Goal: Check status

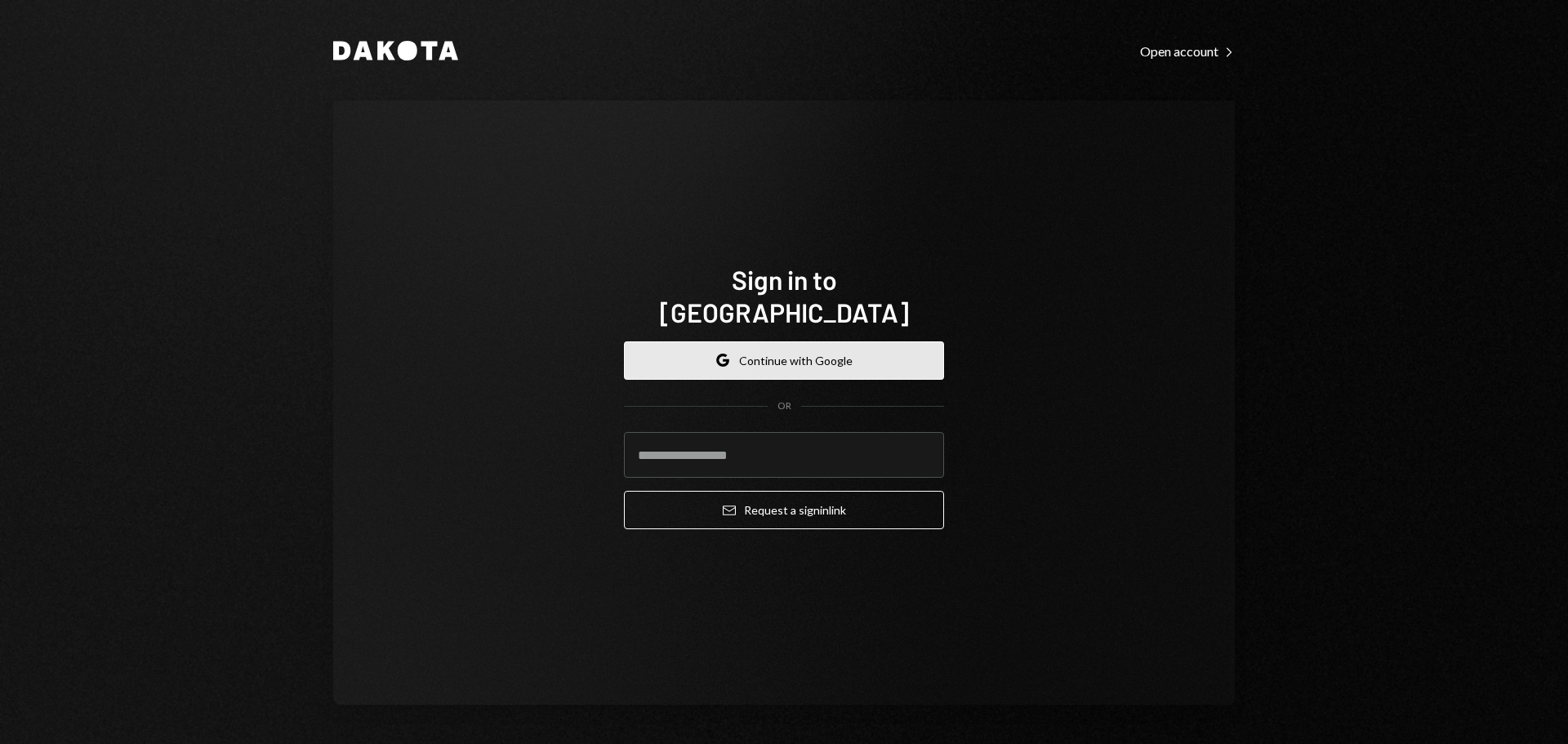
click at [838, 342] on button "Google Continue with Google" at bounding box center [784, 361] width 320 height 39
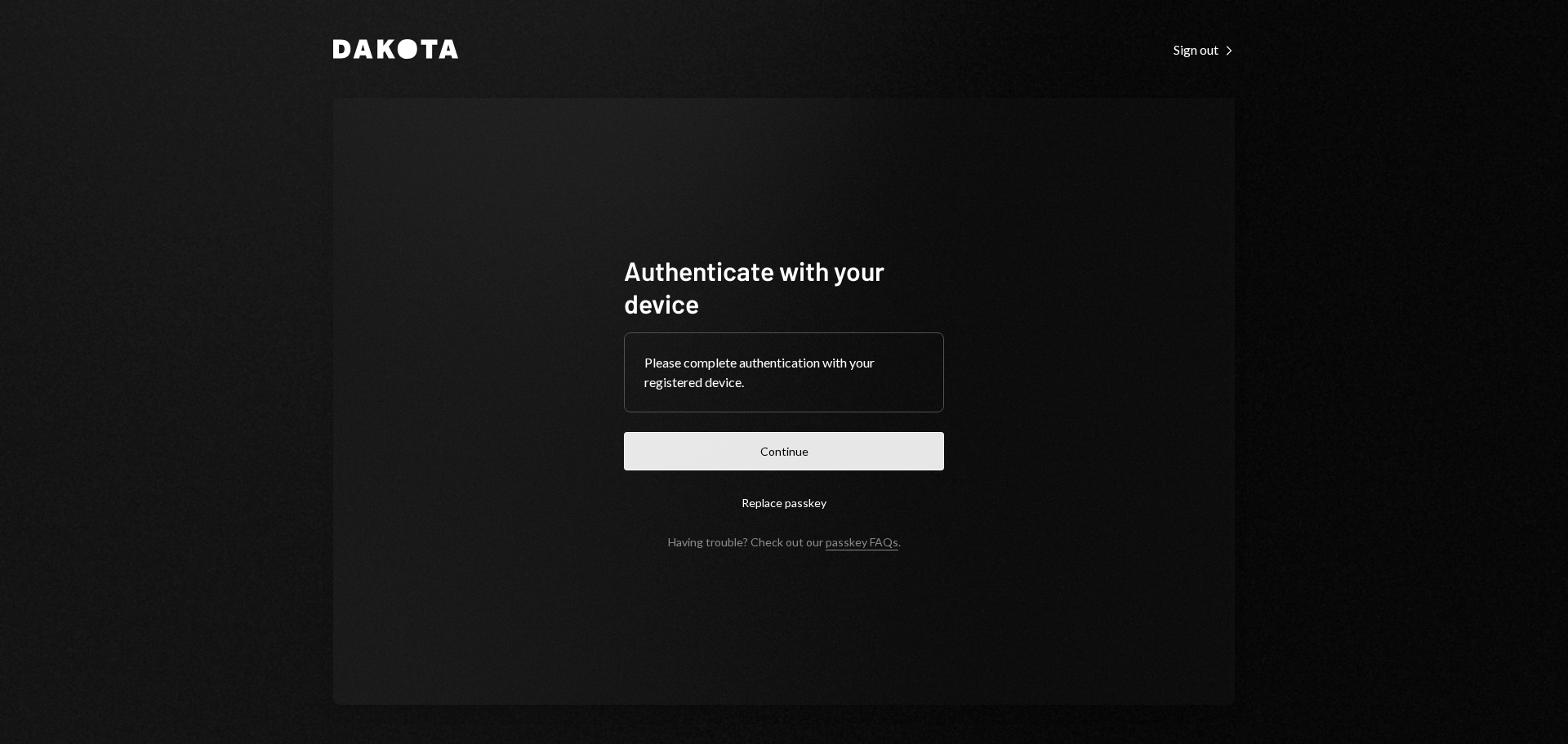
click at [791, 461] on button "Continue" at bounding box center [784, 451] width 320 height 39
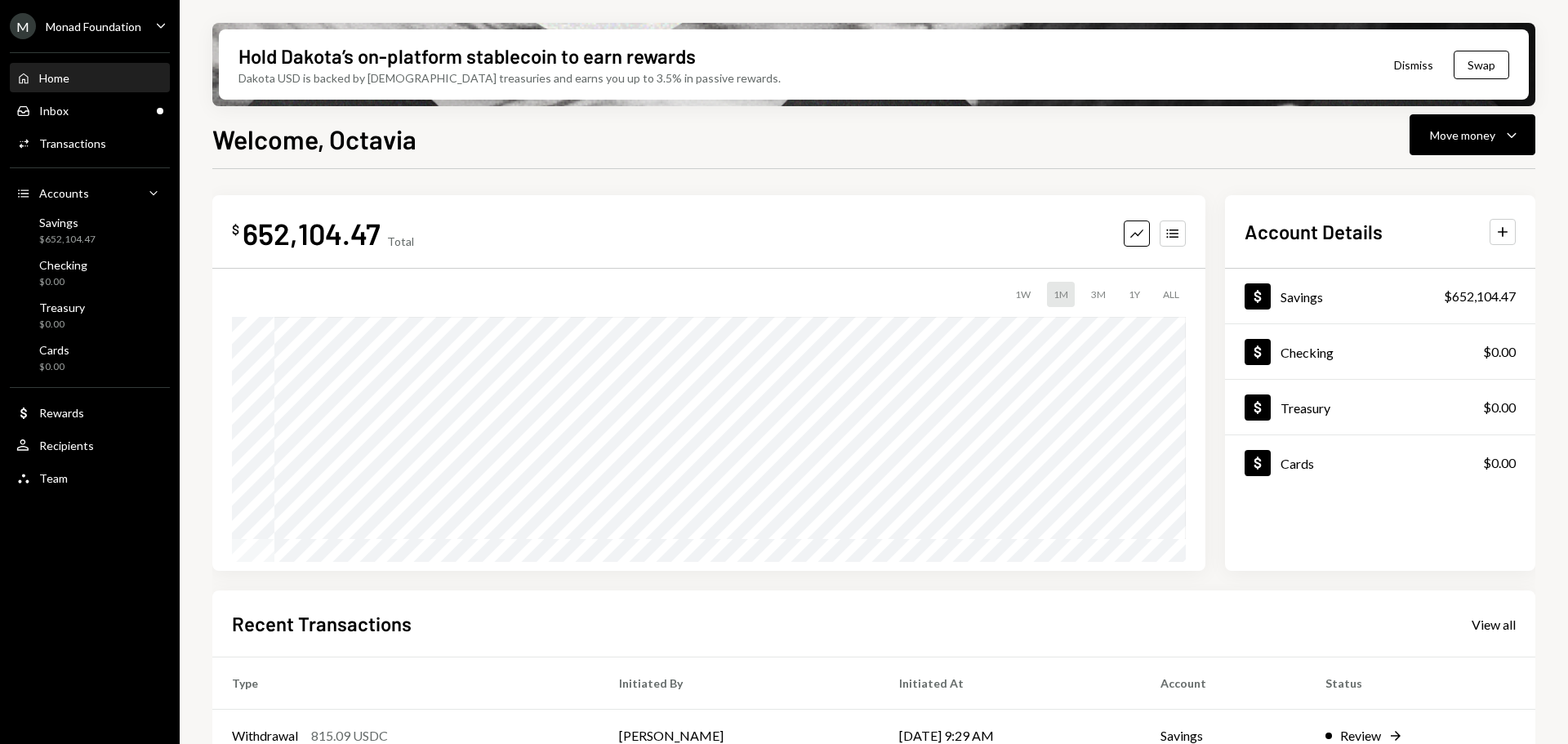
click at [124, 22] on div "Monad Foundation" at bounding box center [93, 27] width 96 height 14
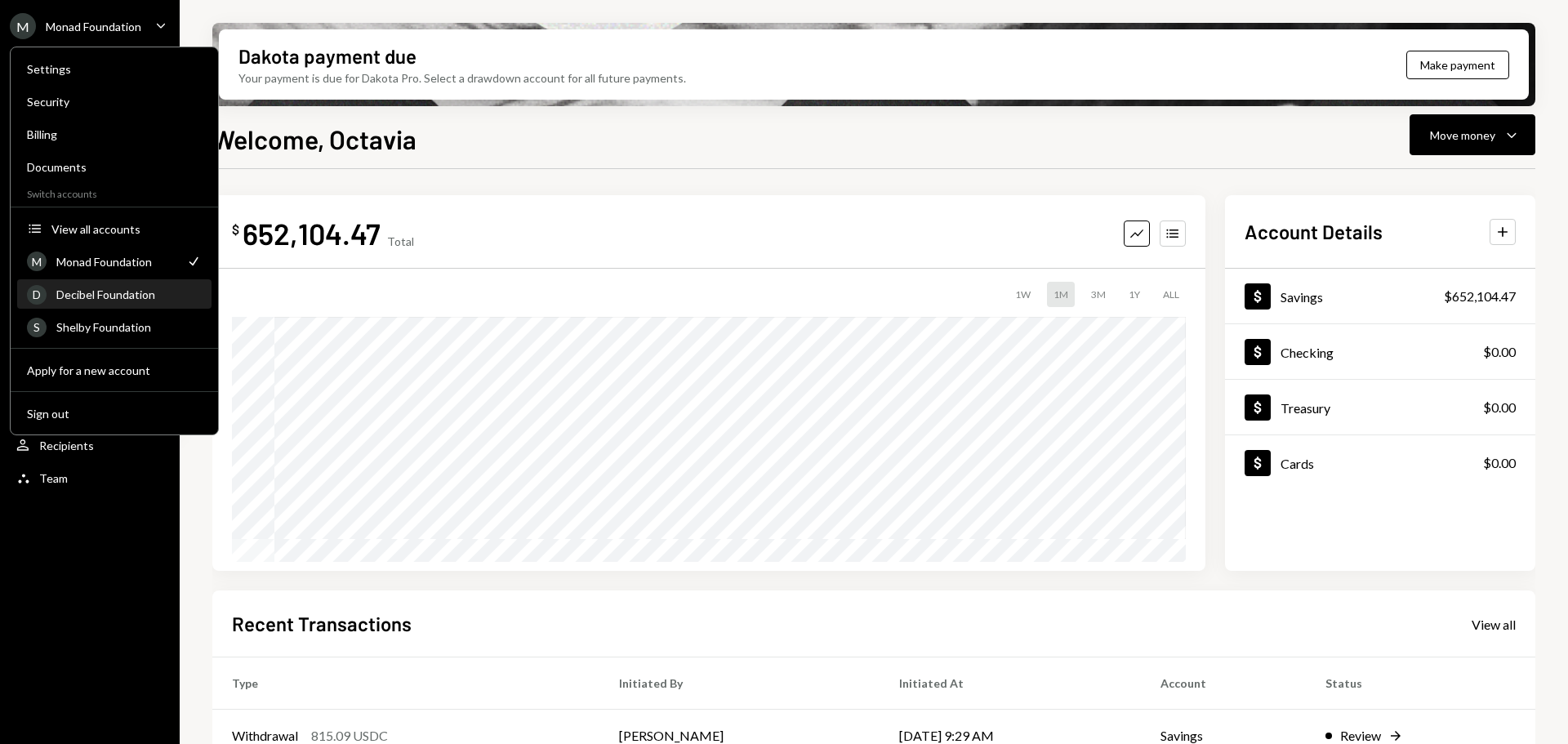
click at [87, 288] on div "Decibel Foundation" at bounding box center [130, 294] width 146 height 14
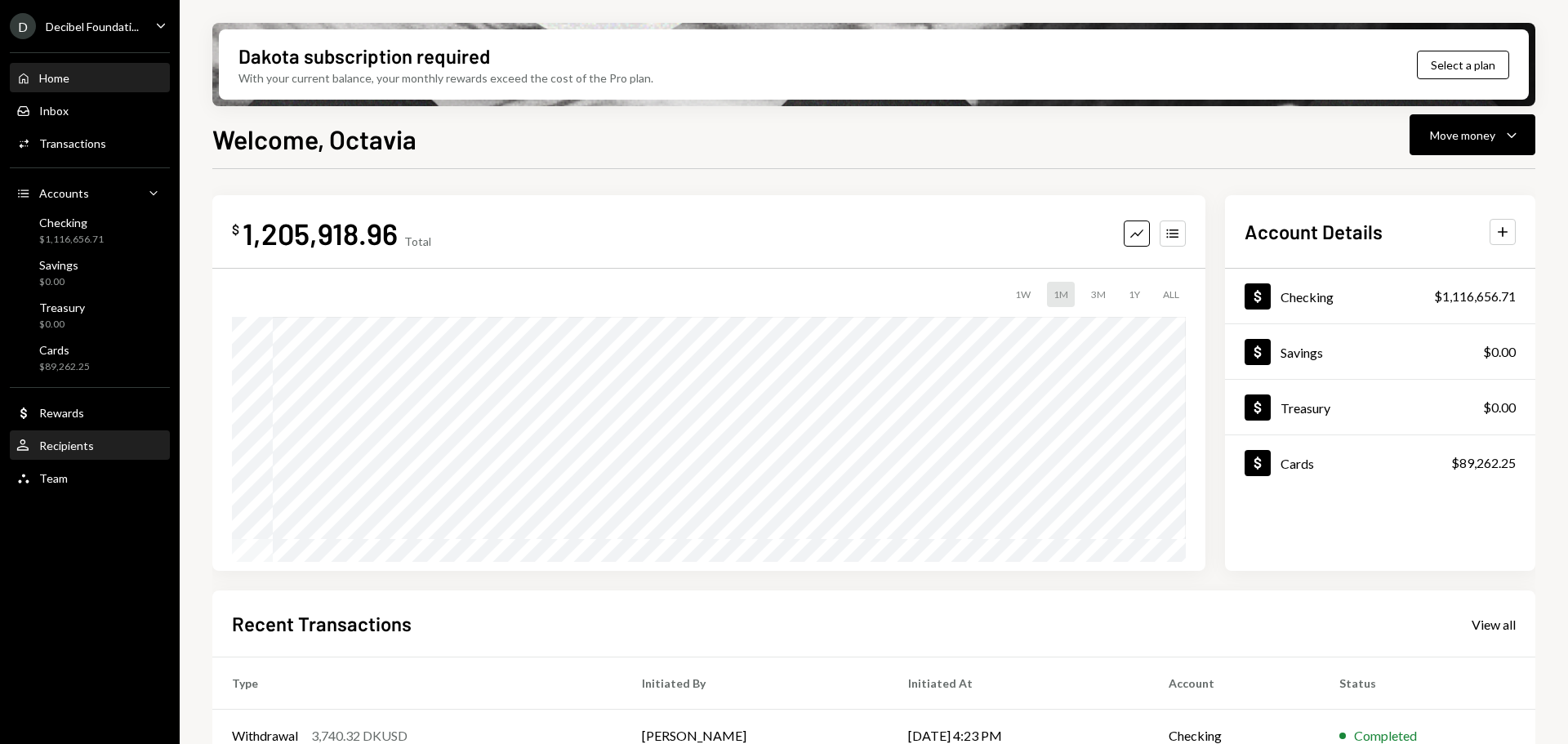
click at [44, 446] on div "Recipients" at bounding box center [66, 445] width 55 height 14
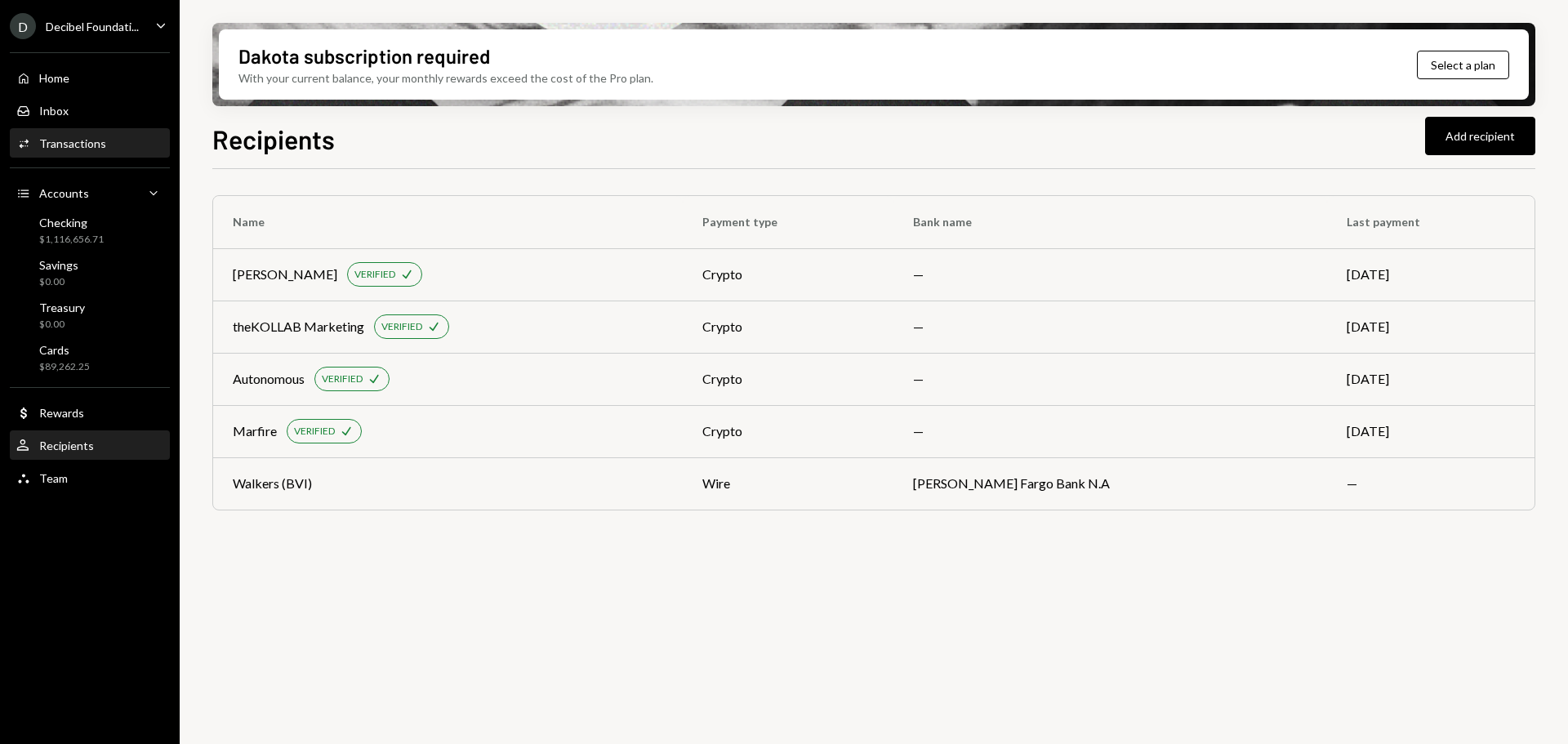
click at [65, 144] on div "Transactions" at bounding box center [72, 143] width 67 height 14
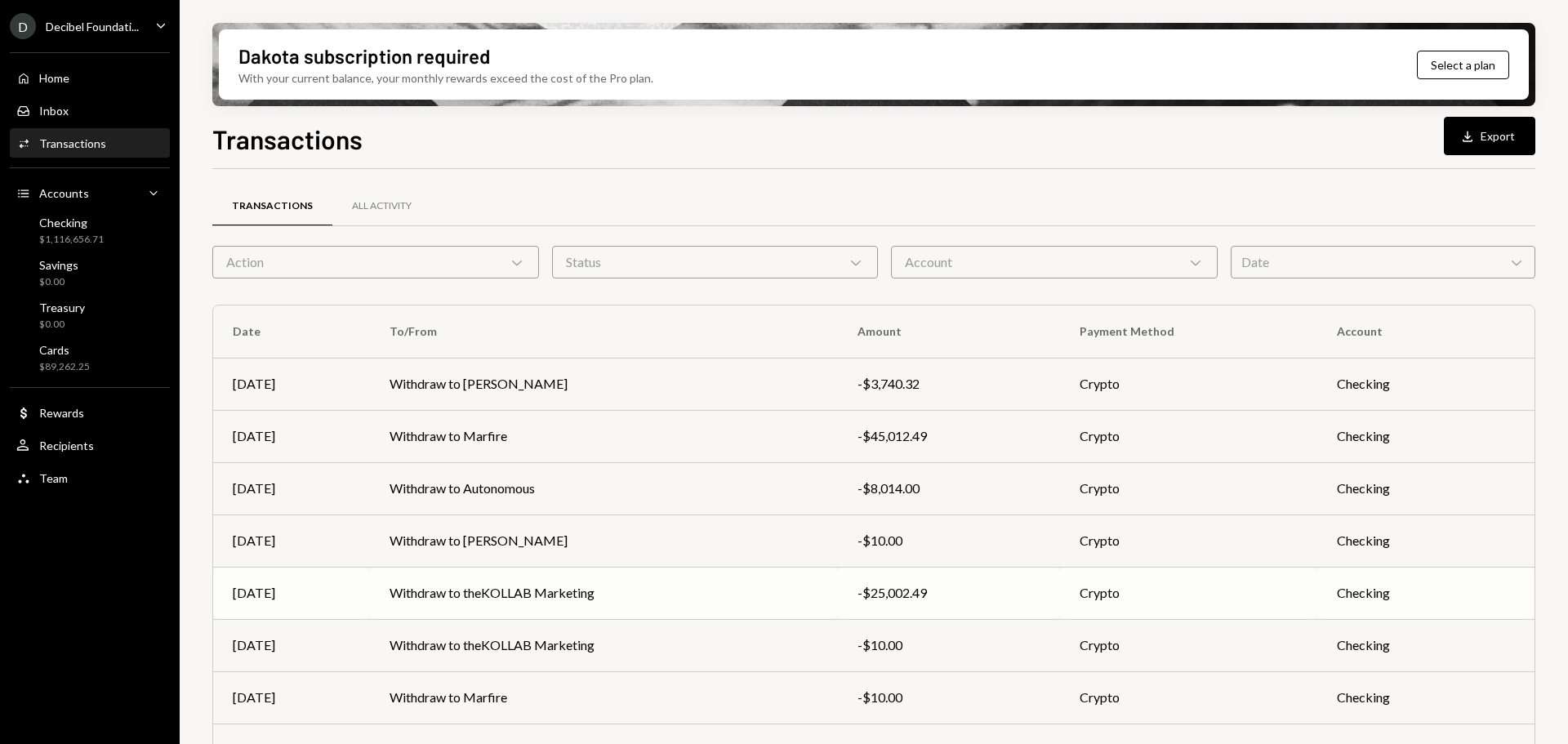
scroll to position [186, 0]
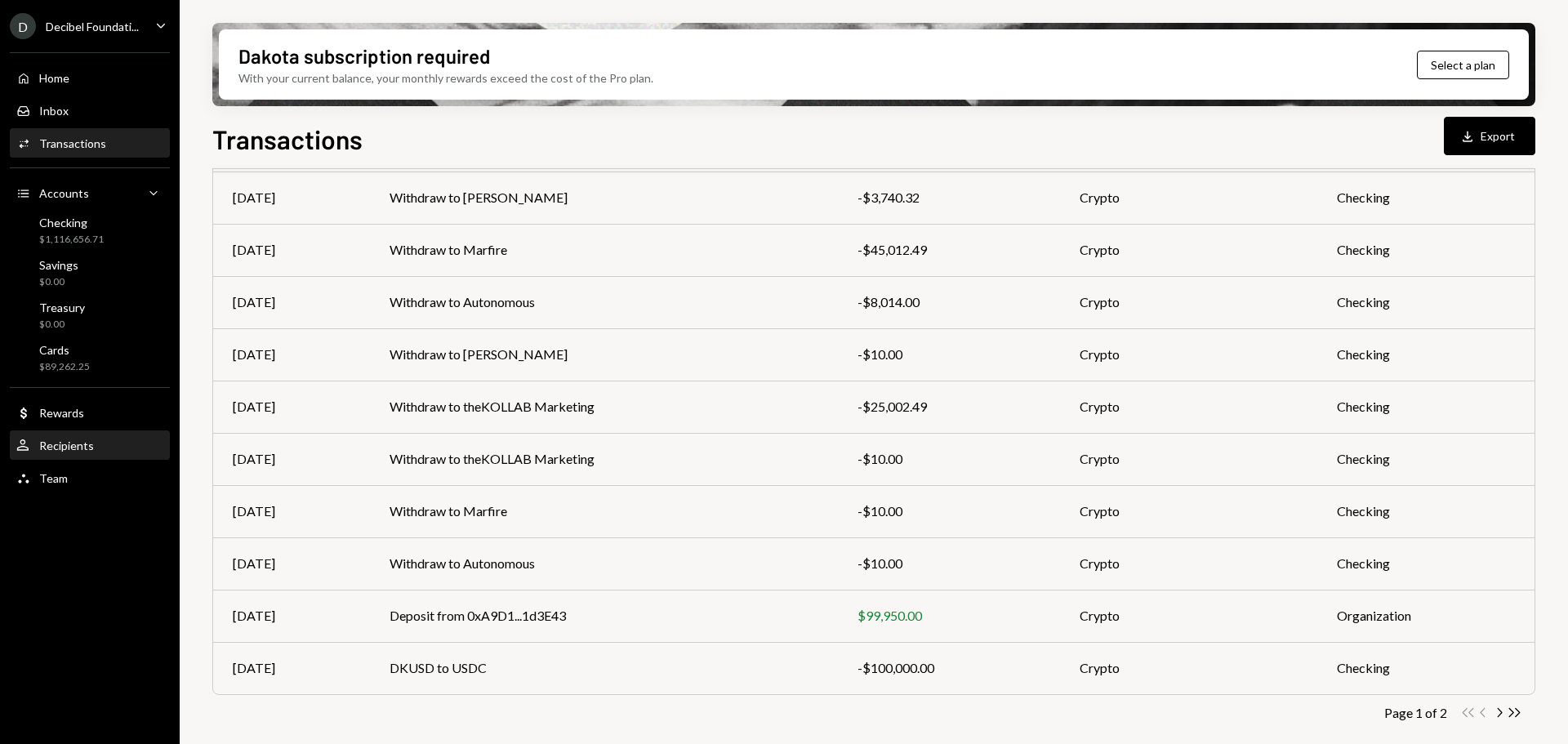
click at [68, 445] on div "Recipients" at bounding box center [66, 445] width 55 height 14
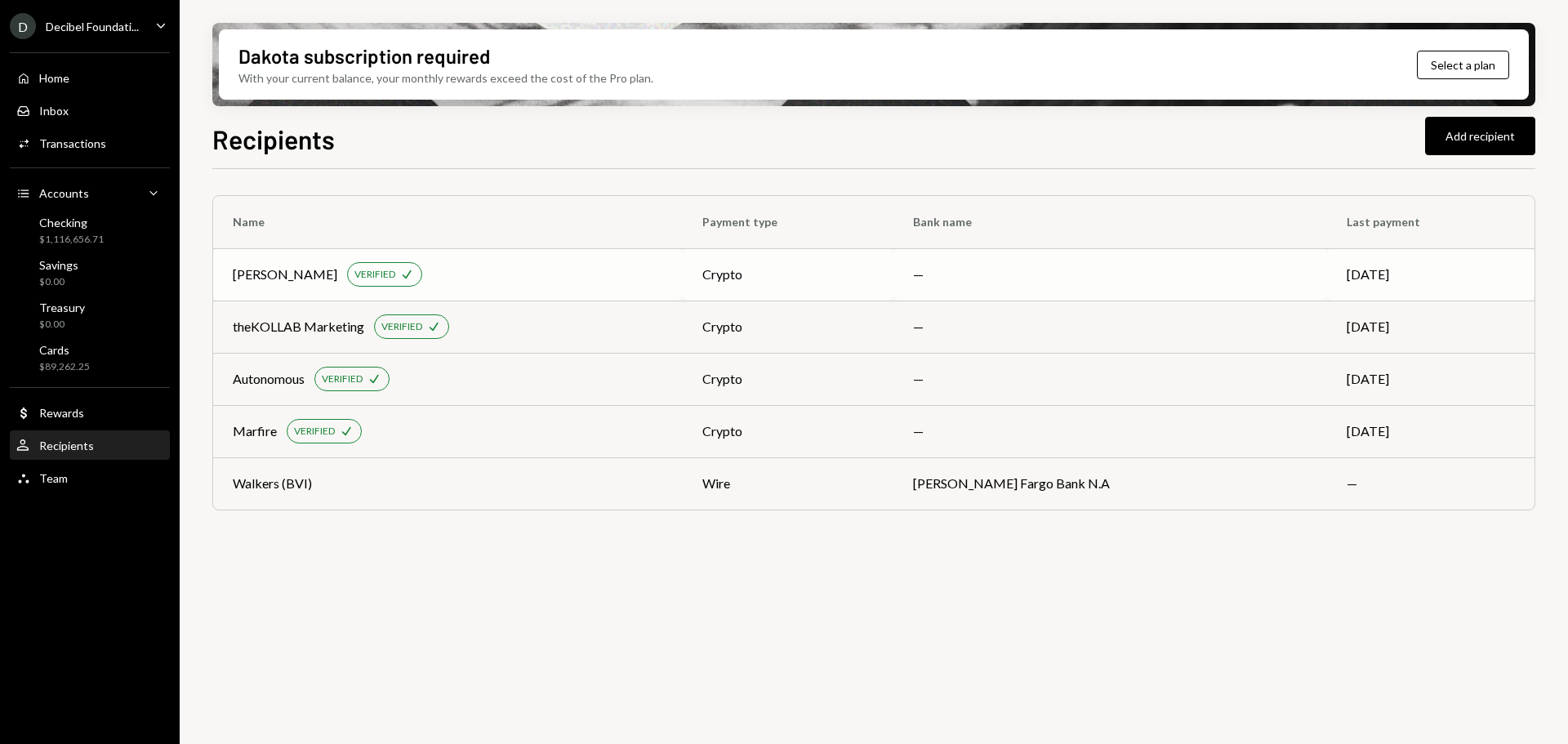
click at [533, 275] on div "[PERSON_NAME] VERIFIED Check" at bounding box center [448, 275] width 431 height 25
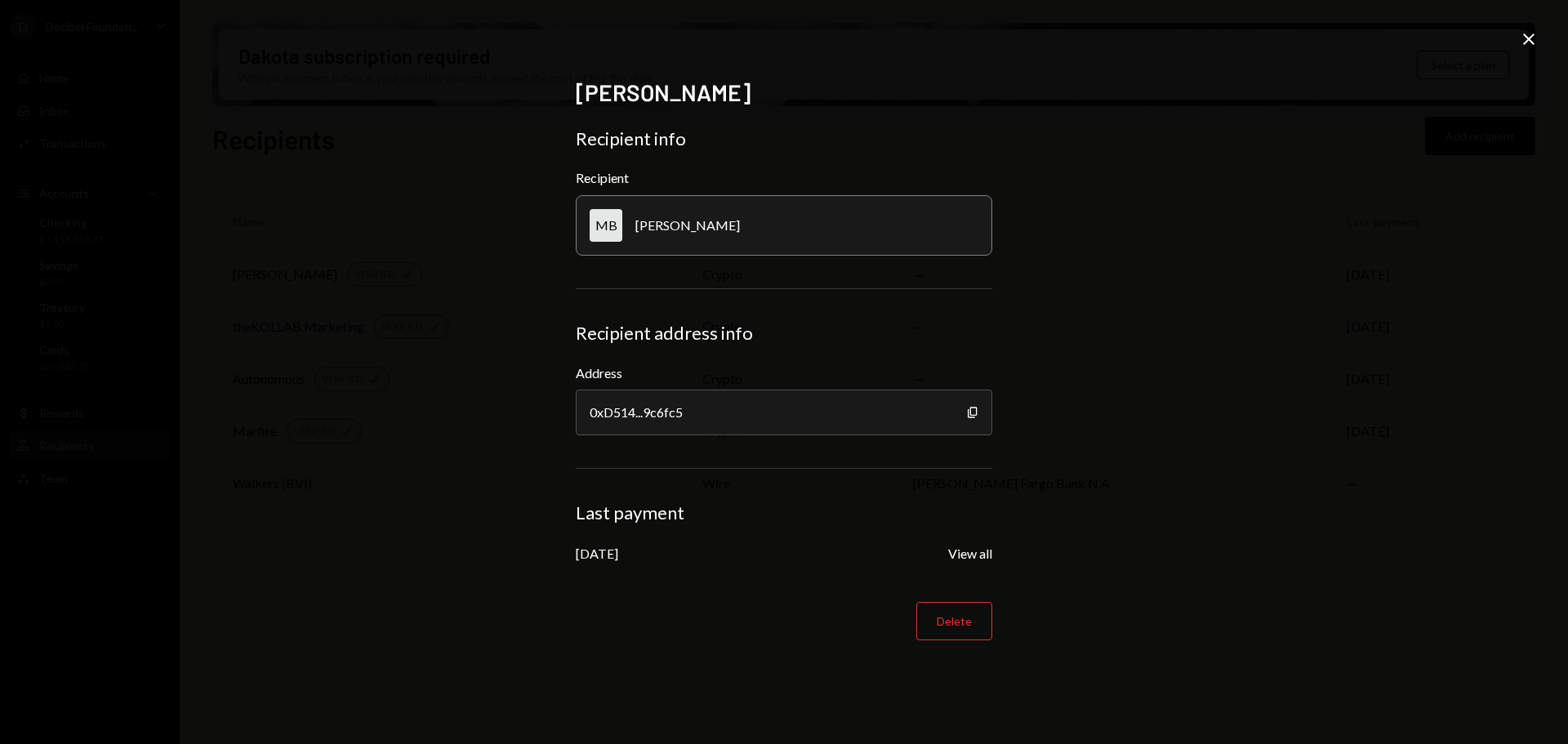
click at [1527, 39] on icon "Close" at bounding box center [1528, 39] width 20 height 20
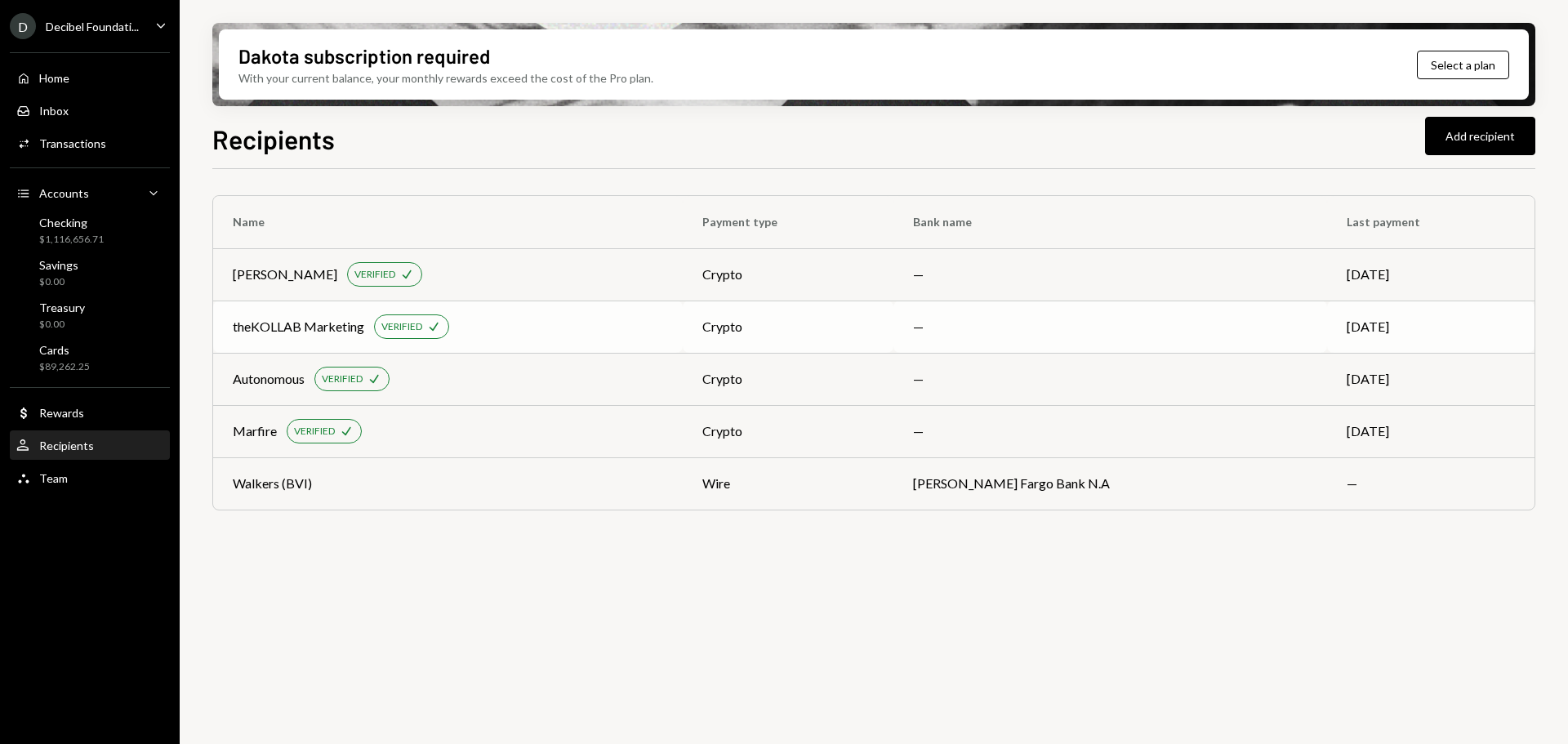
click at [495, 325] on div "theKOLLAB Marketing VERIFIED Check" at bounding box center [448, 327] width 431 height 25
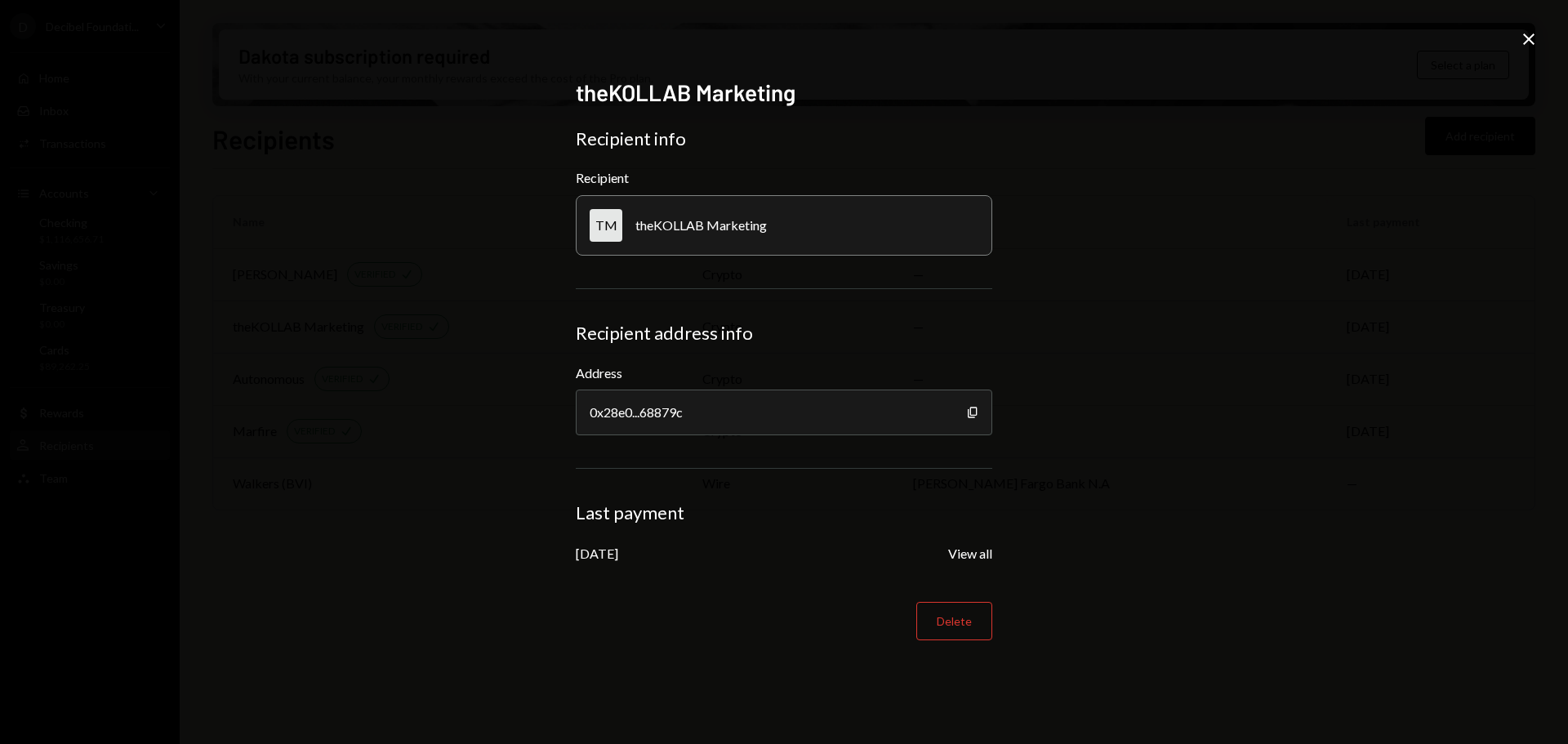
drag, startPoint x: 1526, startPoint y: 36, endPoint x: 1374, endPoint y: 56, distance: 153.3
click at [1525, 36] on icon at bounding box center [1528, 39] width 11 height 11
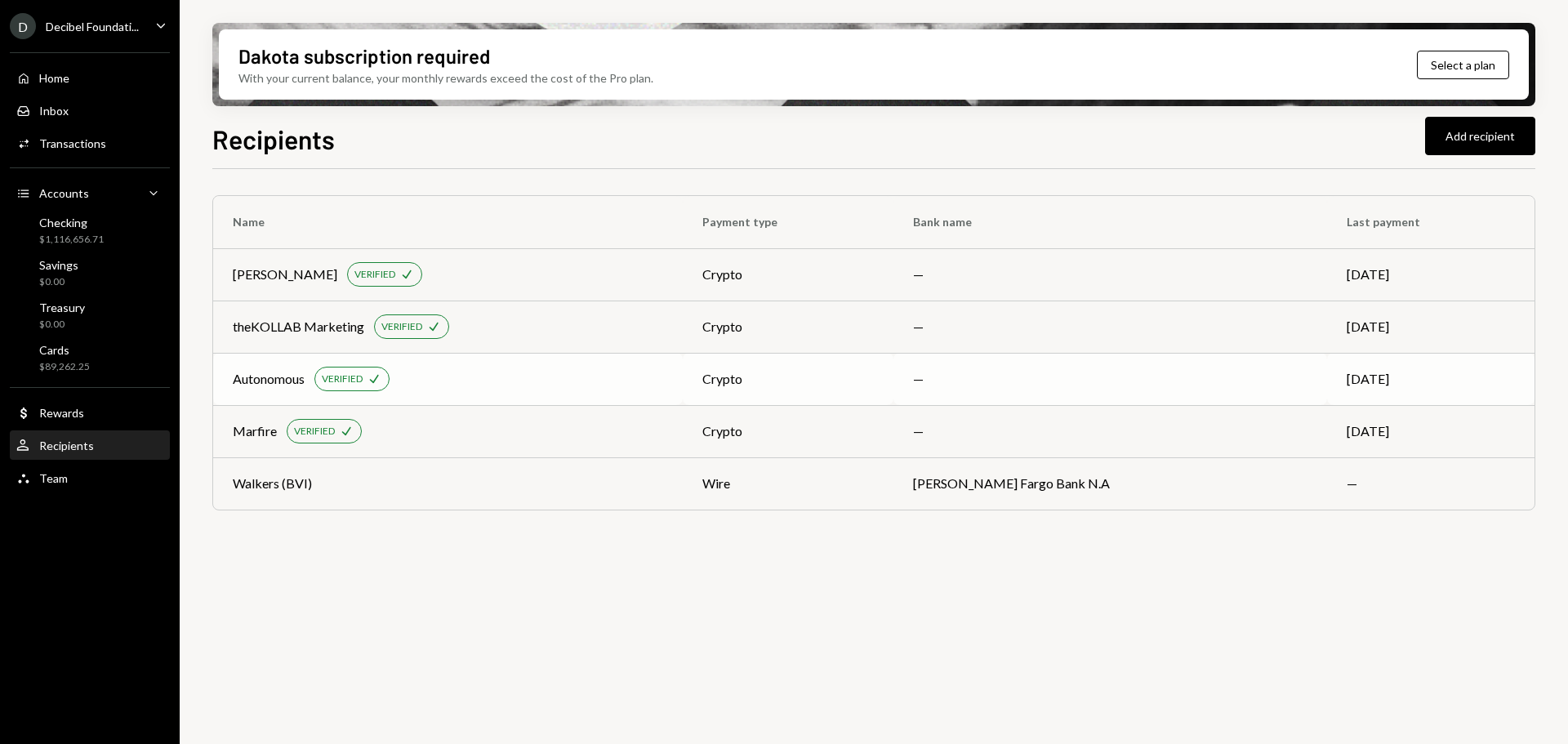
click at [434, 375] on div "Autonomous VERIFIED Check" at bounding box center [448, 379] width 431 height 25
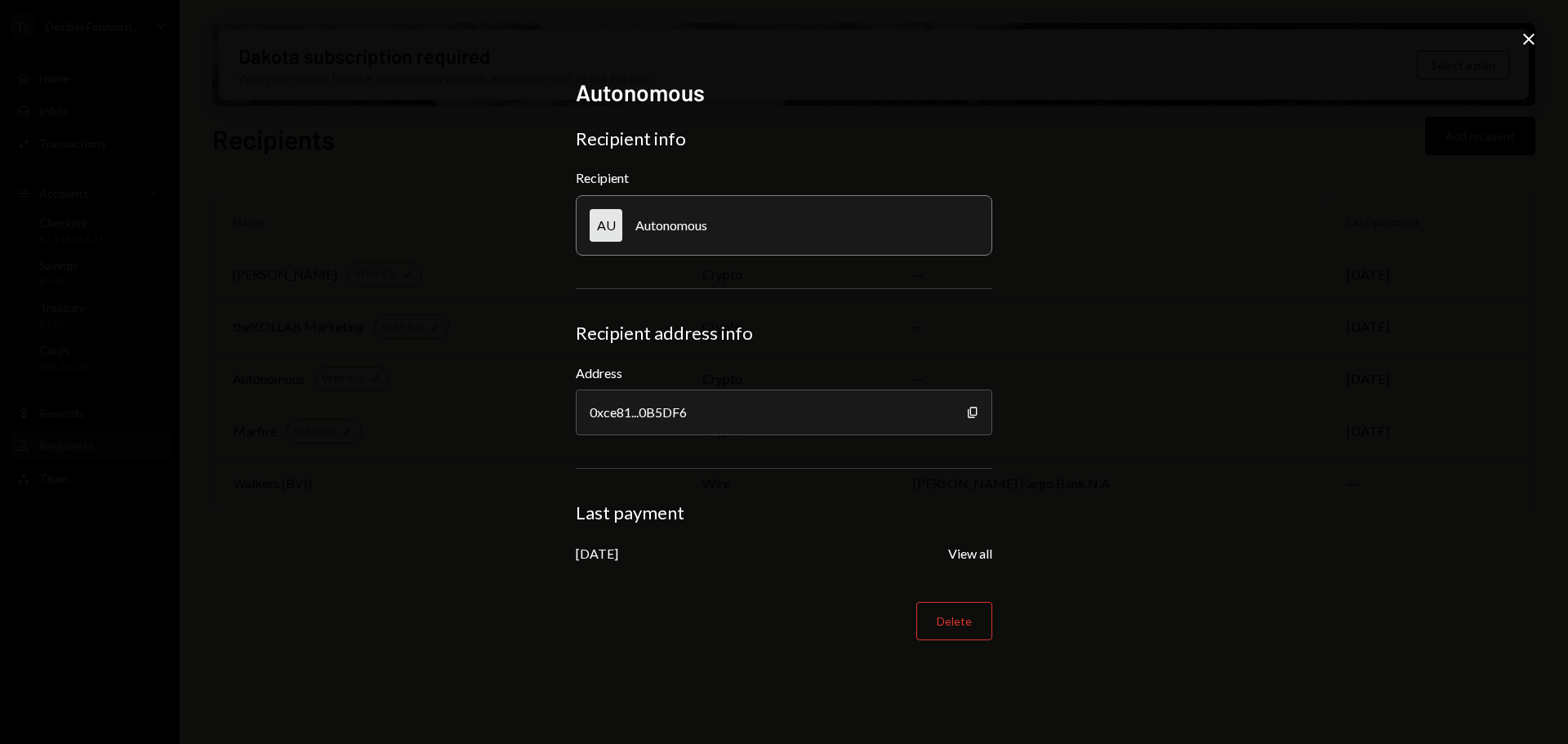
click at [1534, 32] on icon "Close" at bounding box center [1528, 39] width 20 height 20
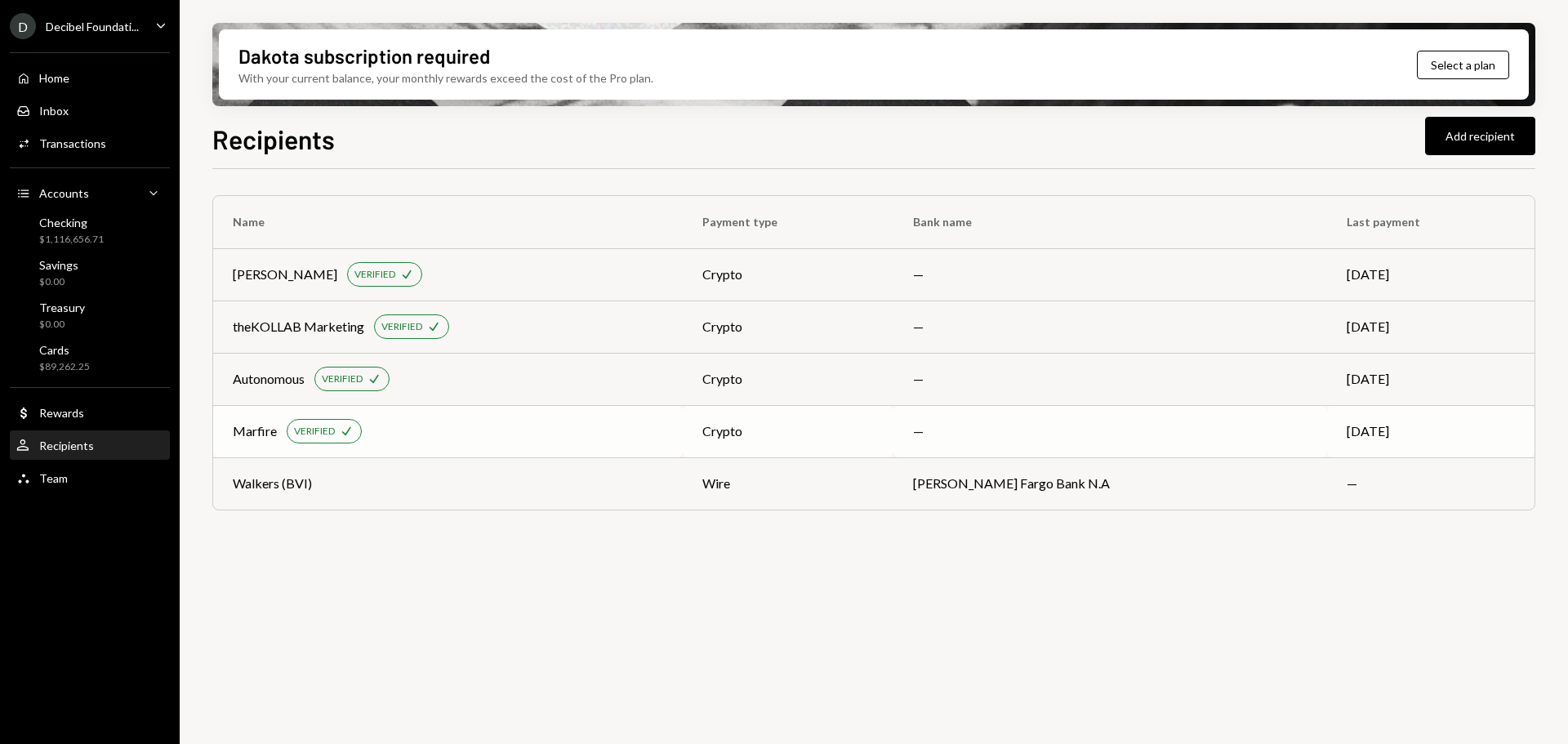
click at [397, 430] on div "Marfire VERIFIED Check" at bounding box center [448, 432] width 431 height 25
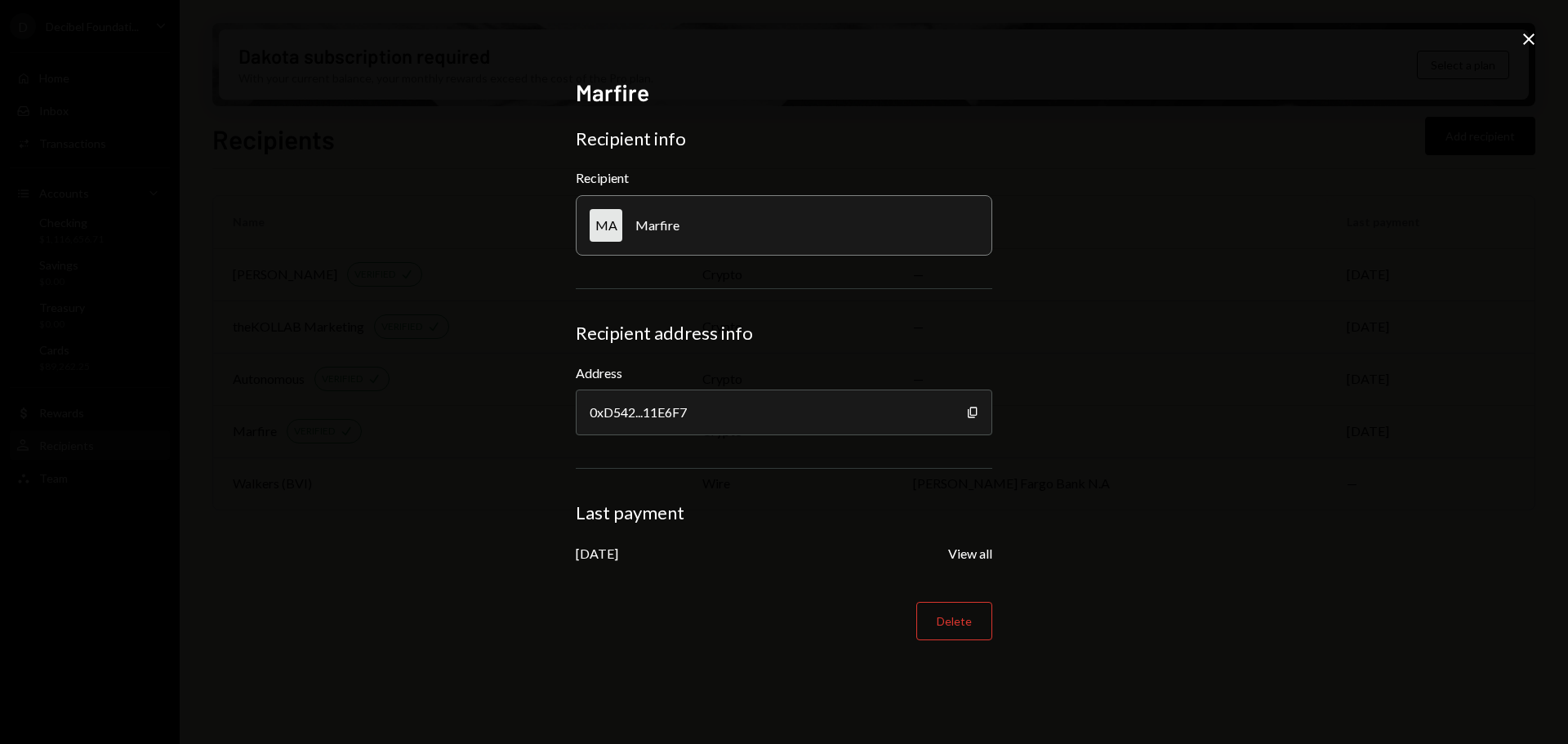
drag, startPoint x: 1535, startPoint y: 41, endPoint x: 1060, endPoint y: 167, distance: 491.4
click at [1535, 42] on icon "Close" at bounding box center [1528, 39] width 20 height 20
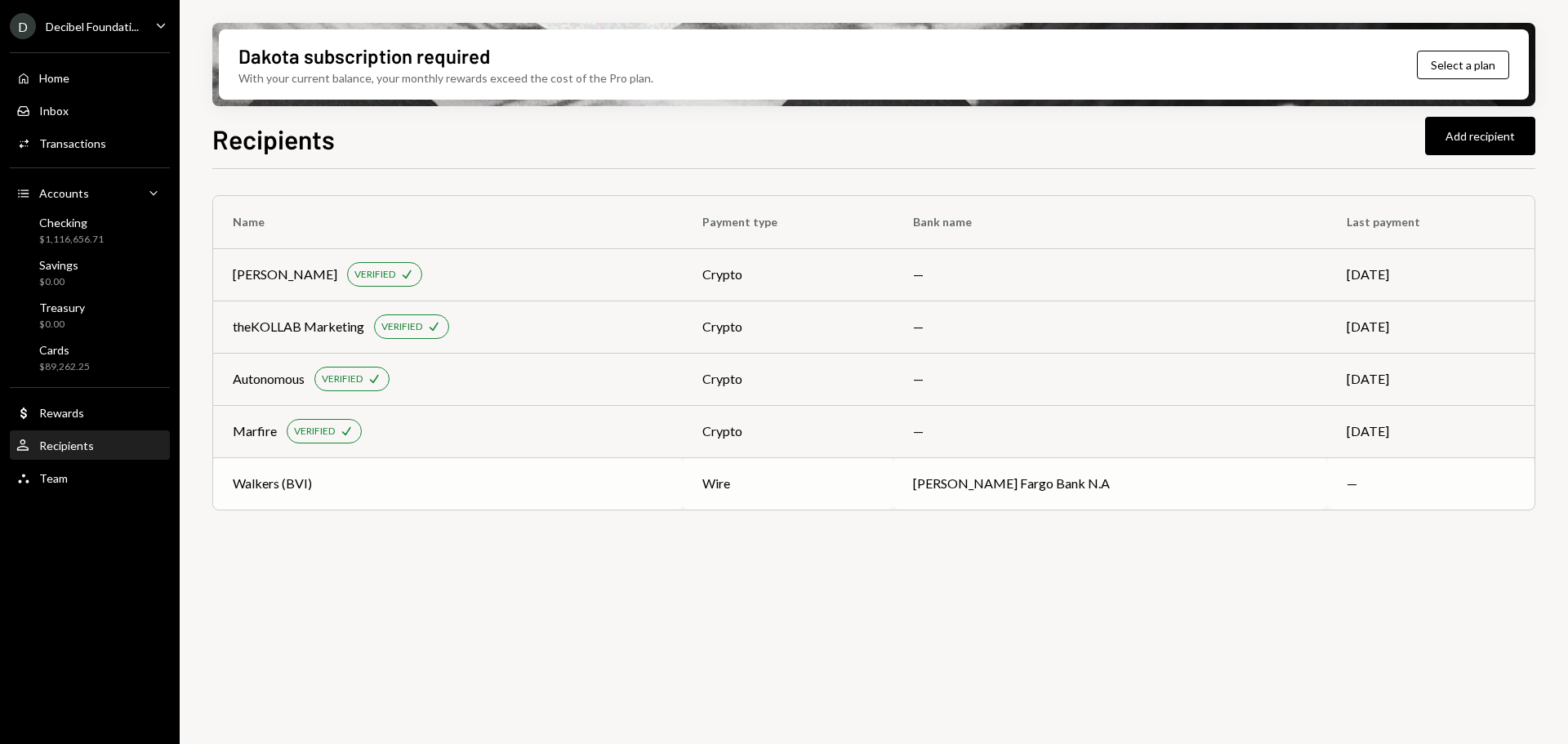
click at [372, 492] on div "Walkers (BVI)" at bounding box center [448, 483] width 431 height 20
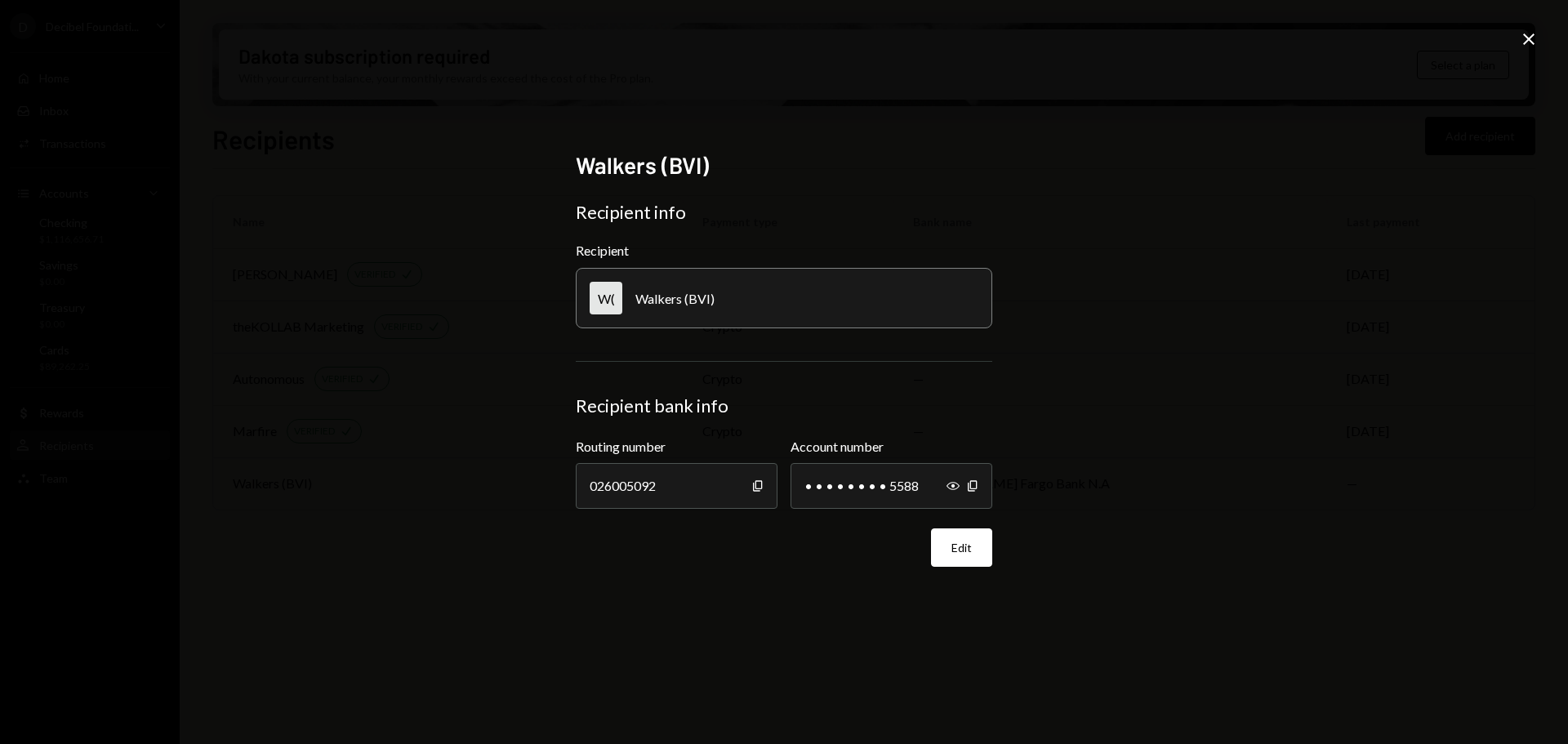
drag, startPoint x: 1527, startPoint y: 37, endPoint x: 1566, endPoint y: 42, distance: 39.3
click at [1529, 38] on icon "Close" at bounding box center [1528, 39] width 20 height 20
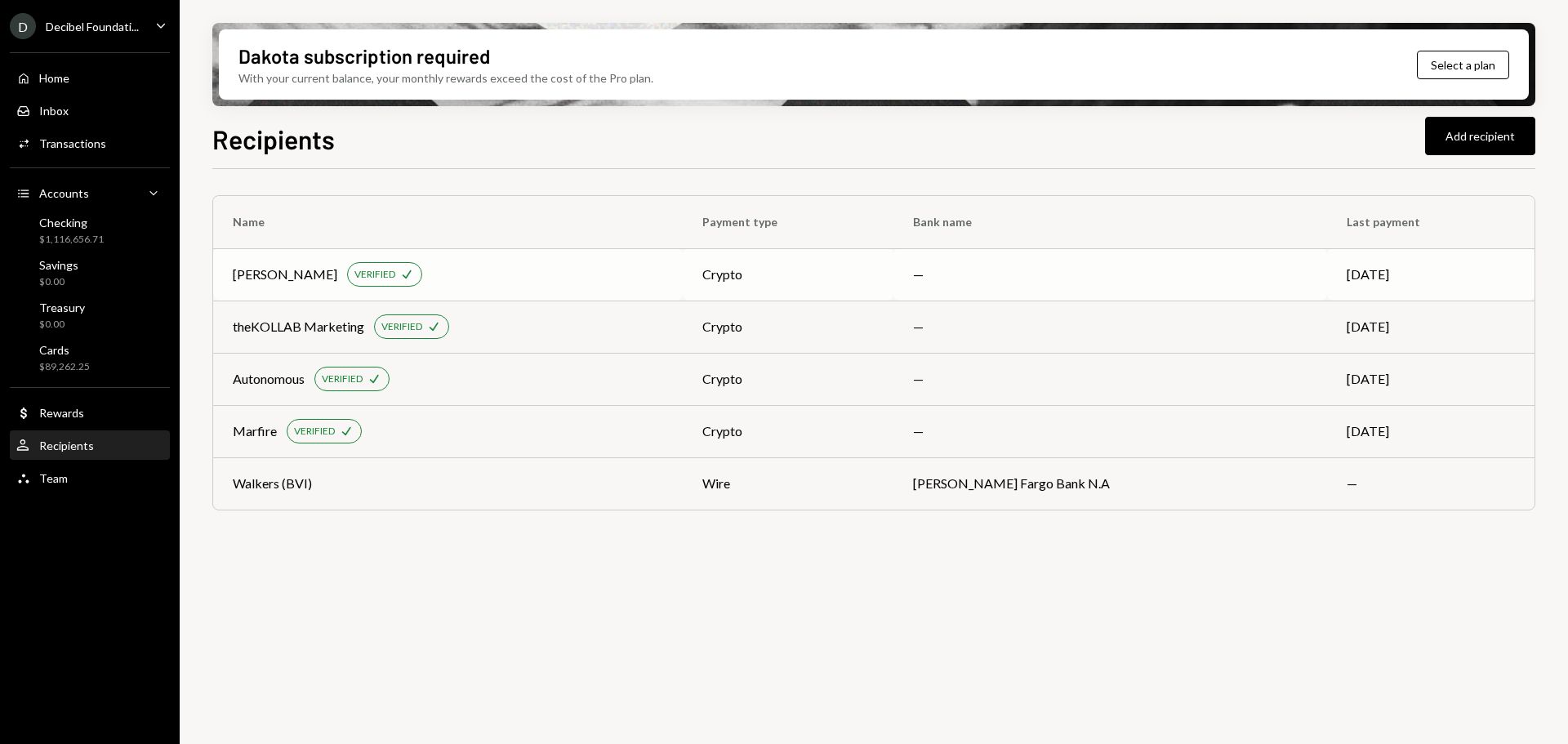
click at [561, 274] on div "[PERSON_NAME] VERIFIED Check" at bounding box center [448, 275] width 431 height 25
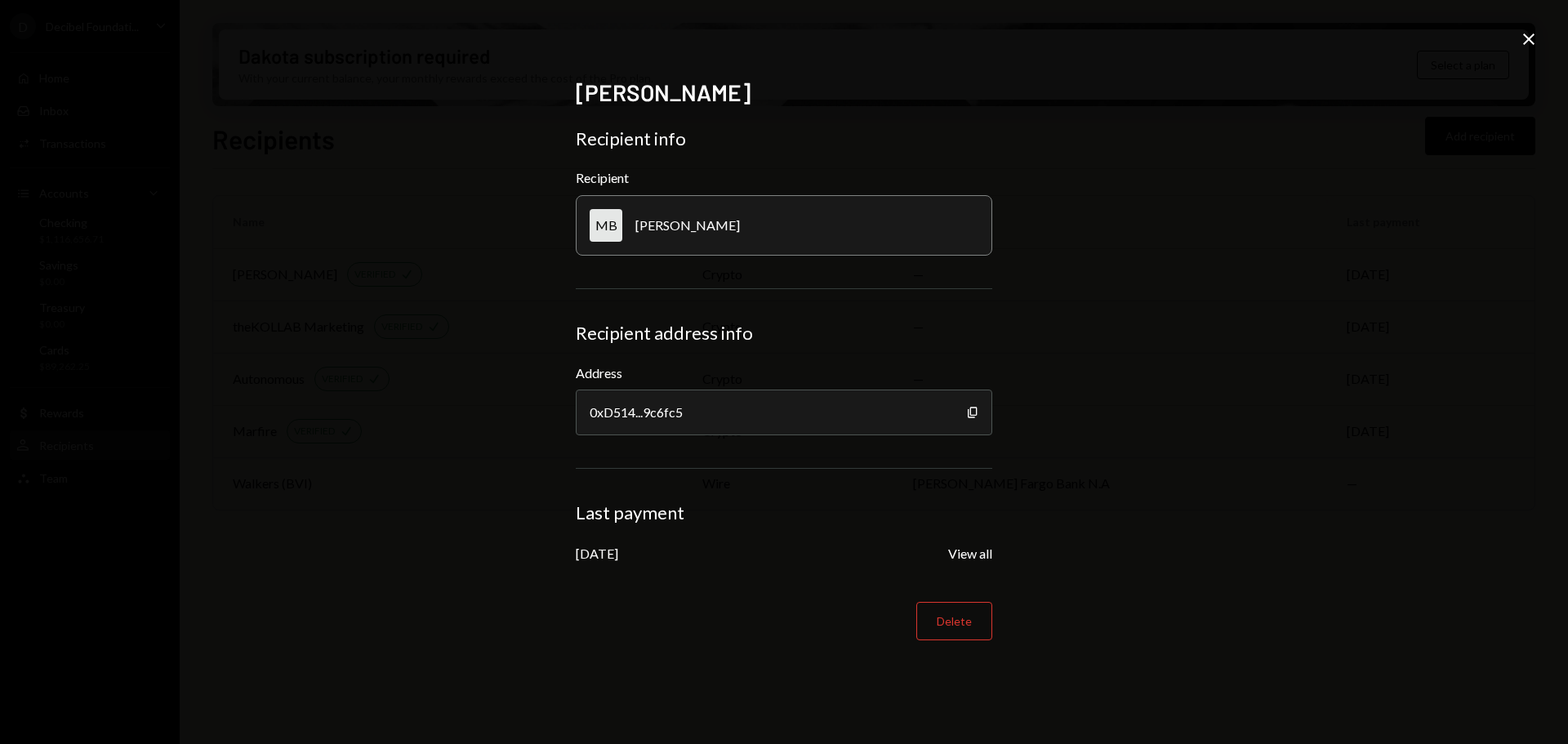
drag, startPoint x: 1528, startPoint y: 35, endPoint x: 1111, endPoint y: 135, distance: 428.8
click at [1527, 35] on icon "Close" at bounding box center [1528, 39] width 20 height 20
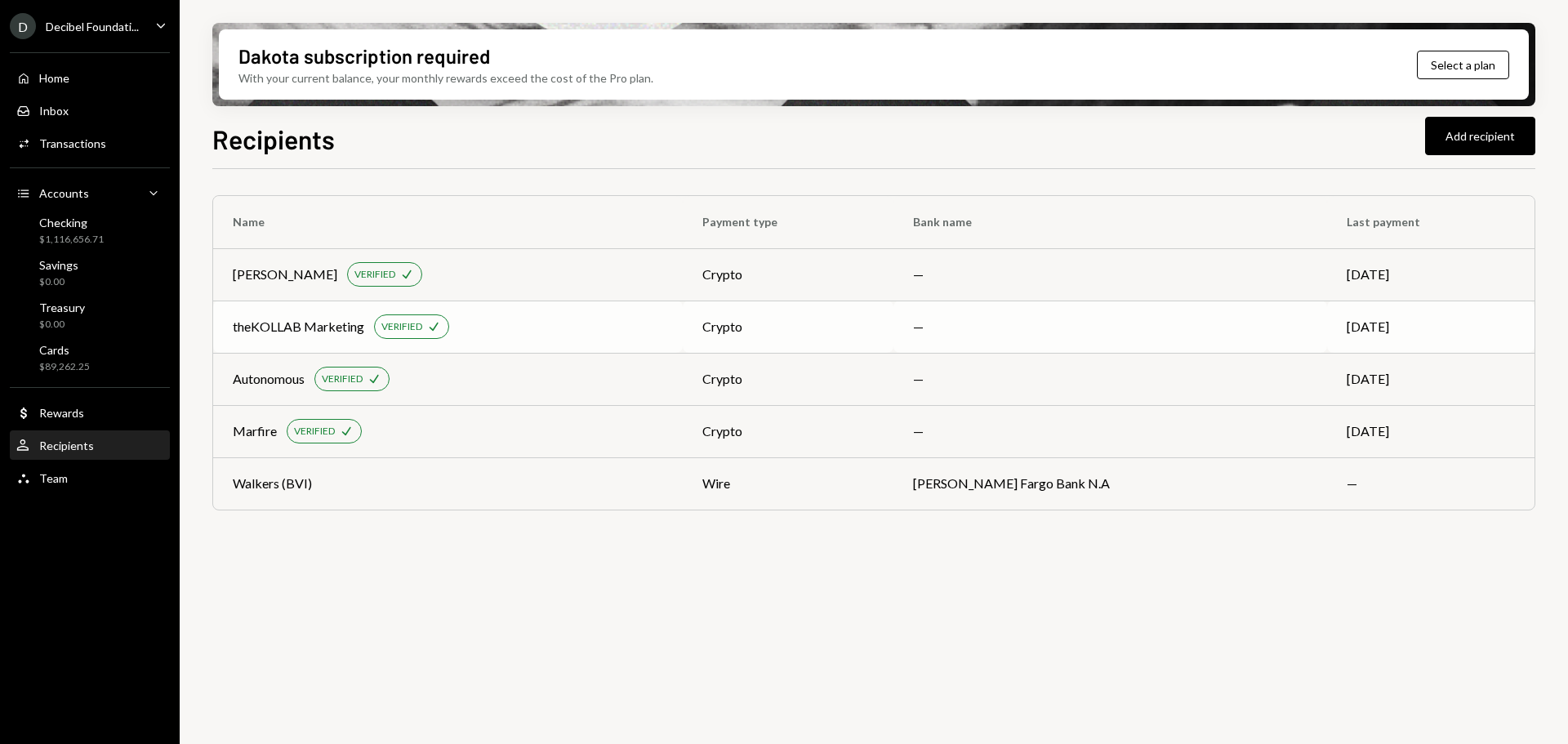
click at [414, 326] on div "VERIFIED" at bounding box center [401, 327] width 41 height 14
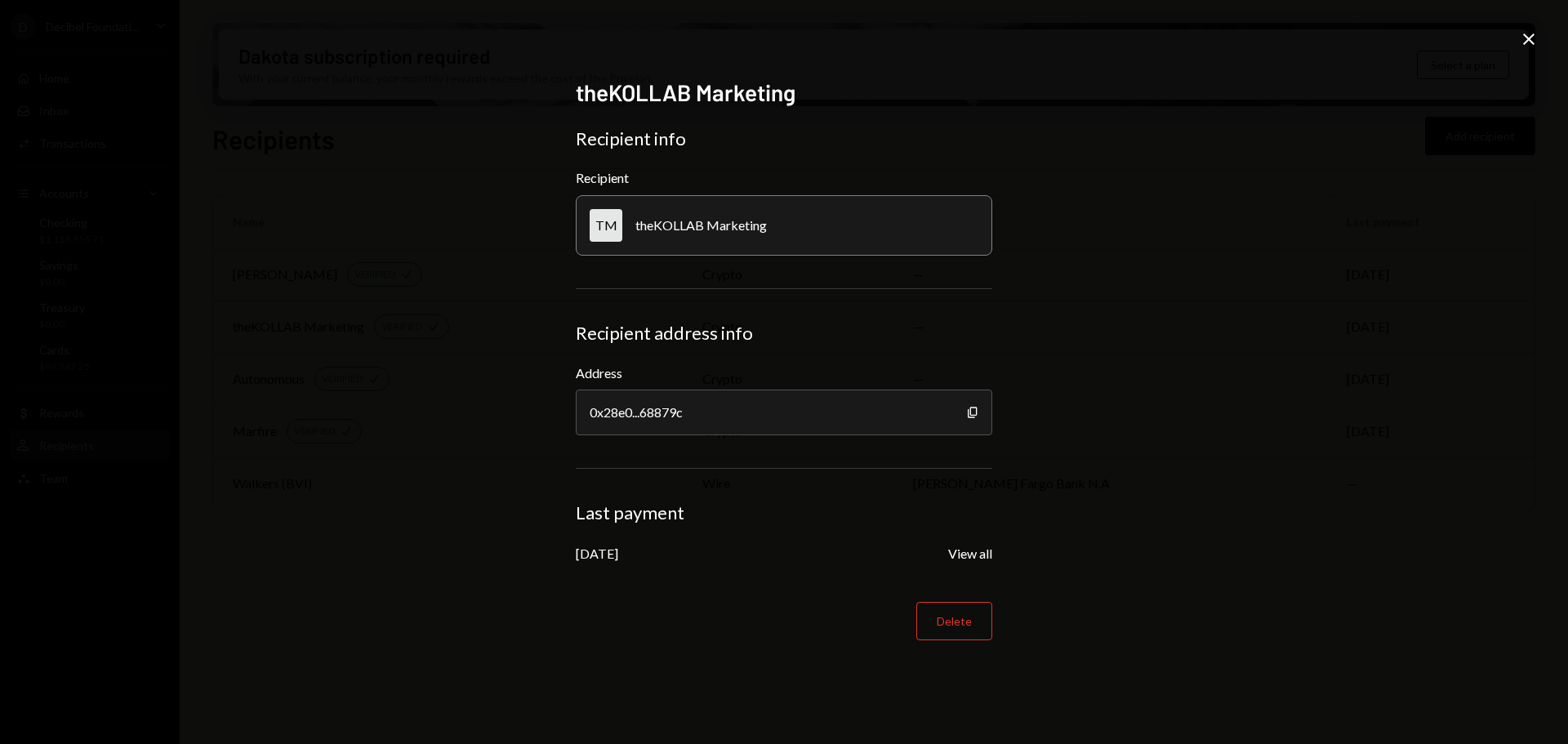
drag, startPoint x: 1533, startPoint y: 36, endPoint x: 910, endPoint y: 138, distance: 631.3
click at [1531, 36] on icon at bounding box center [1528, 39] width 11 height 11
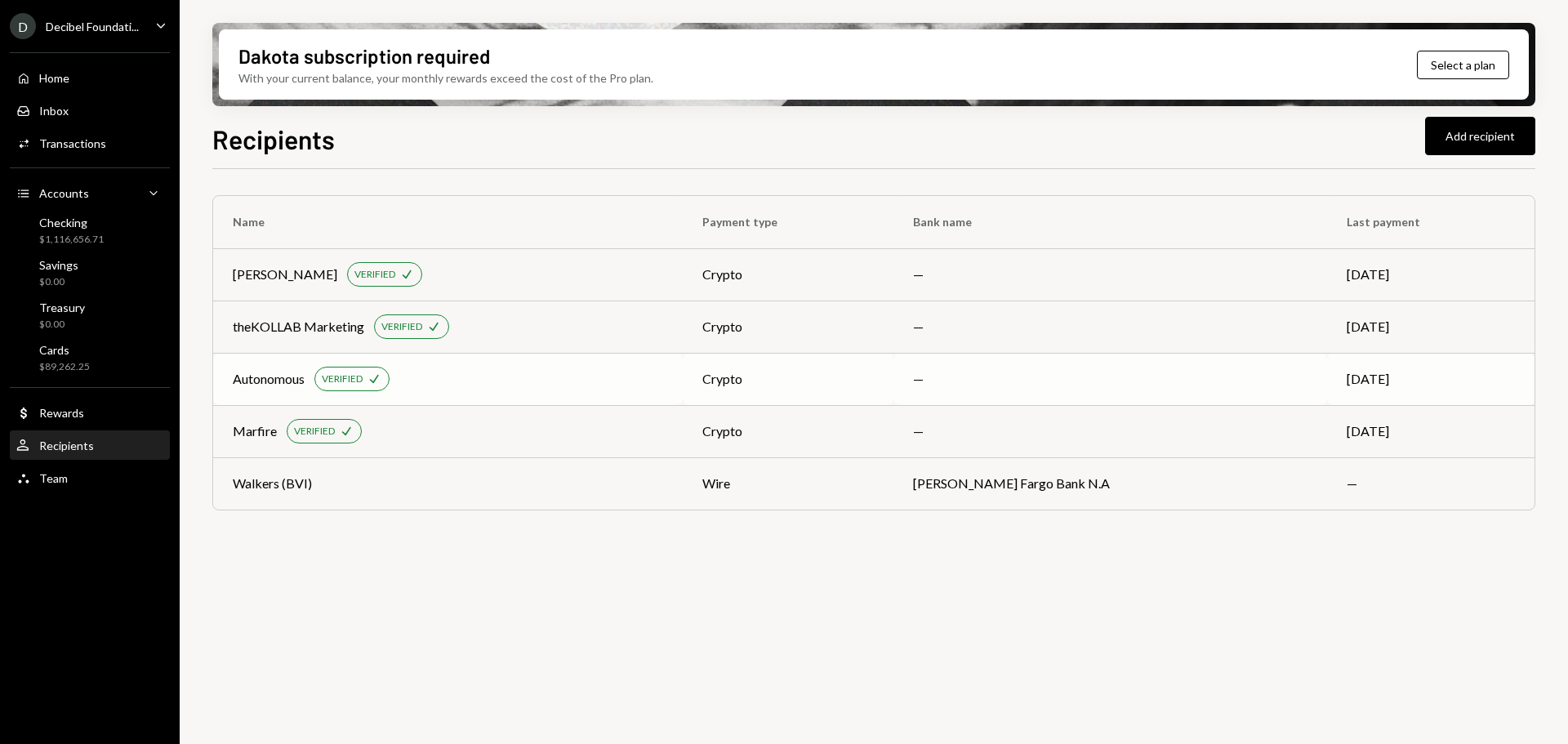
click at [405, 379] on div "Autonomous VERIFIED Check" at bounding box center [448, 379] width 431 height 25
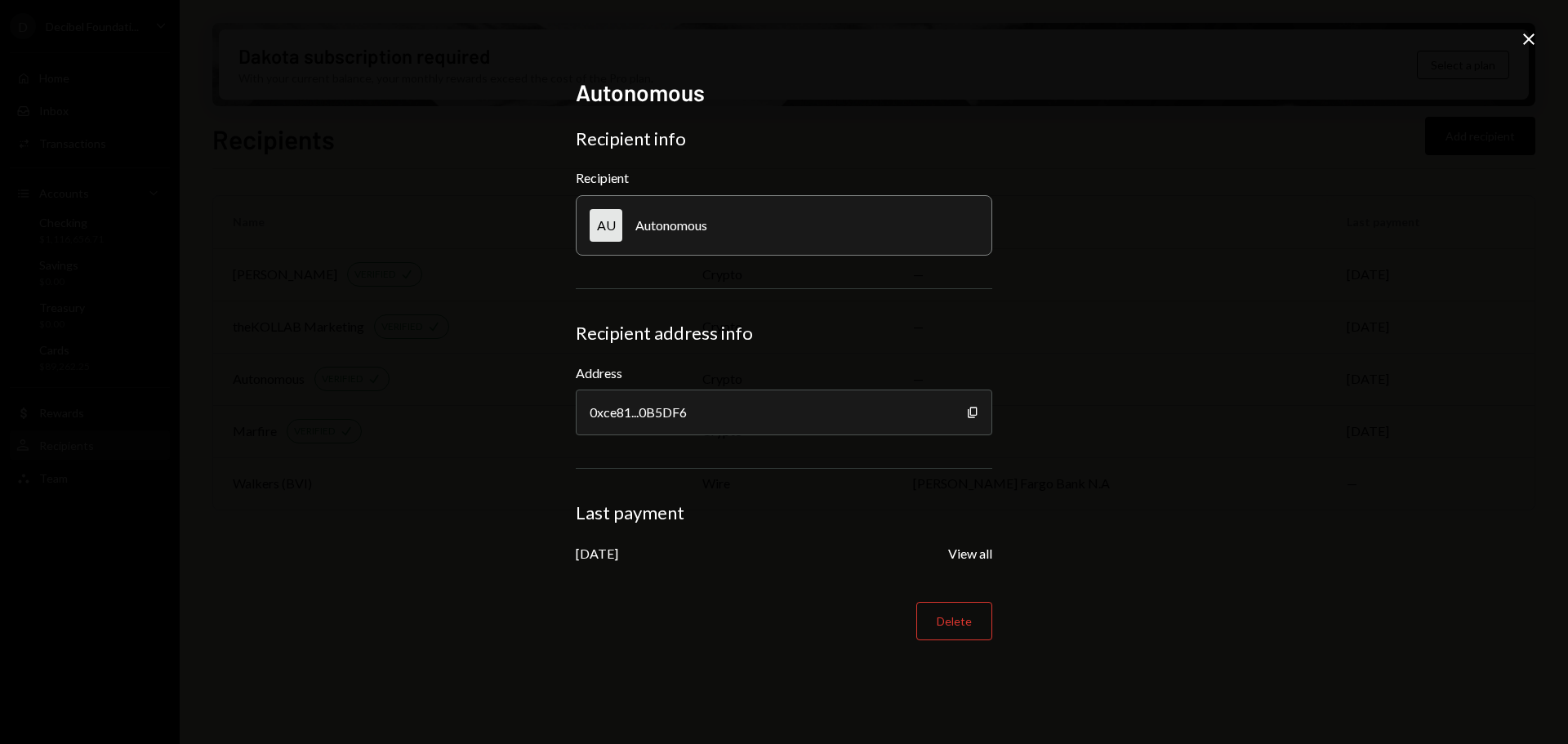
click at [1530, 34] on icon "Close" at bounding box center [1528, 39] width 20 height 20
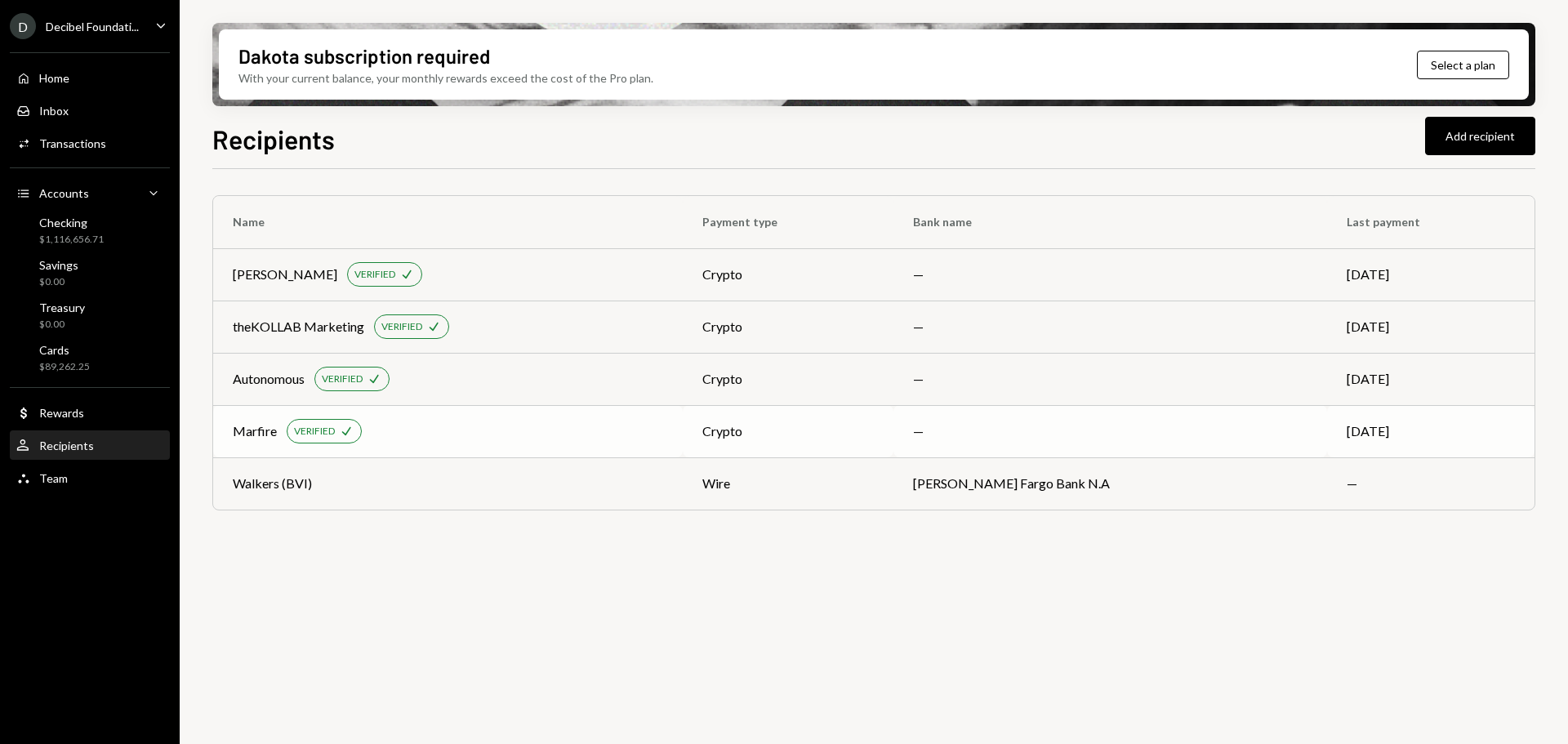
click at [390, 430] on div "Marfire VERIFIED Check" at bounding box center [448, 432] width 431 height 25
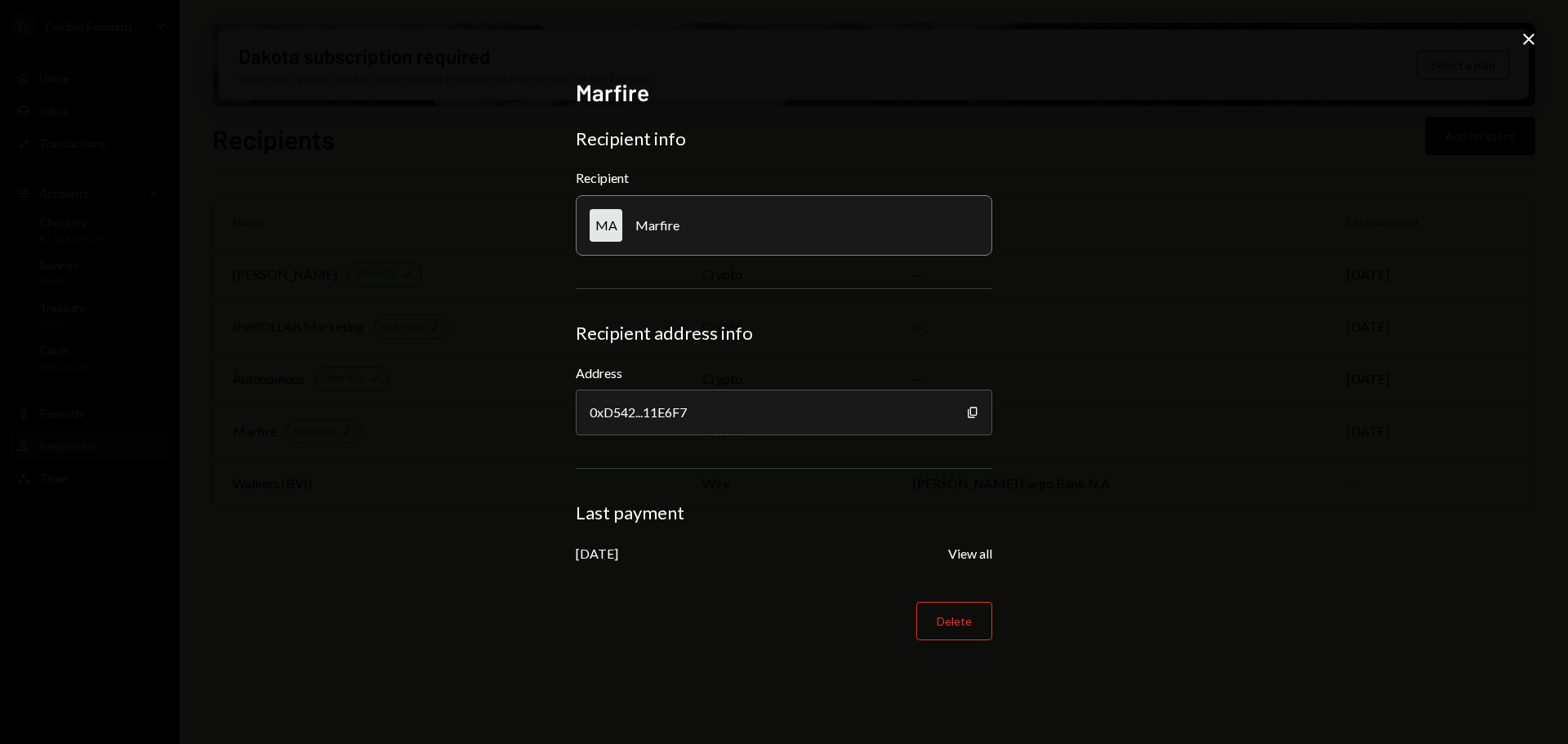
drag, startPoint x: 1535, startPoint y: 36, endPoint x: 1516, endPoint y: 42, distance: 19.9
click at [1533, 35] on icon "Close" at bounding box center [1528, 39] width 20 height 20
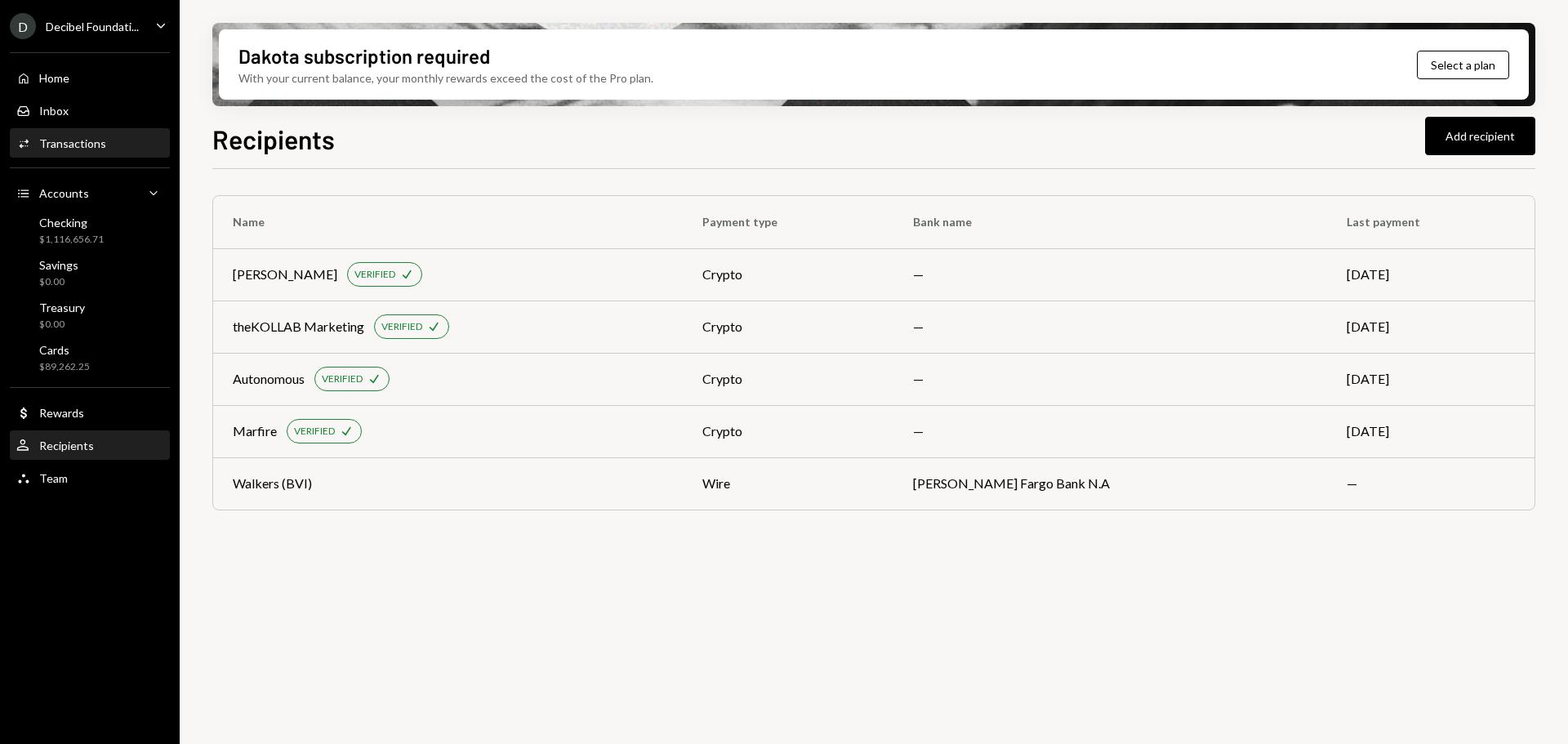
click at [99, 138] on div "Transactions" at bounding box center [72, 143] width 67 height 14
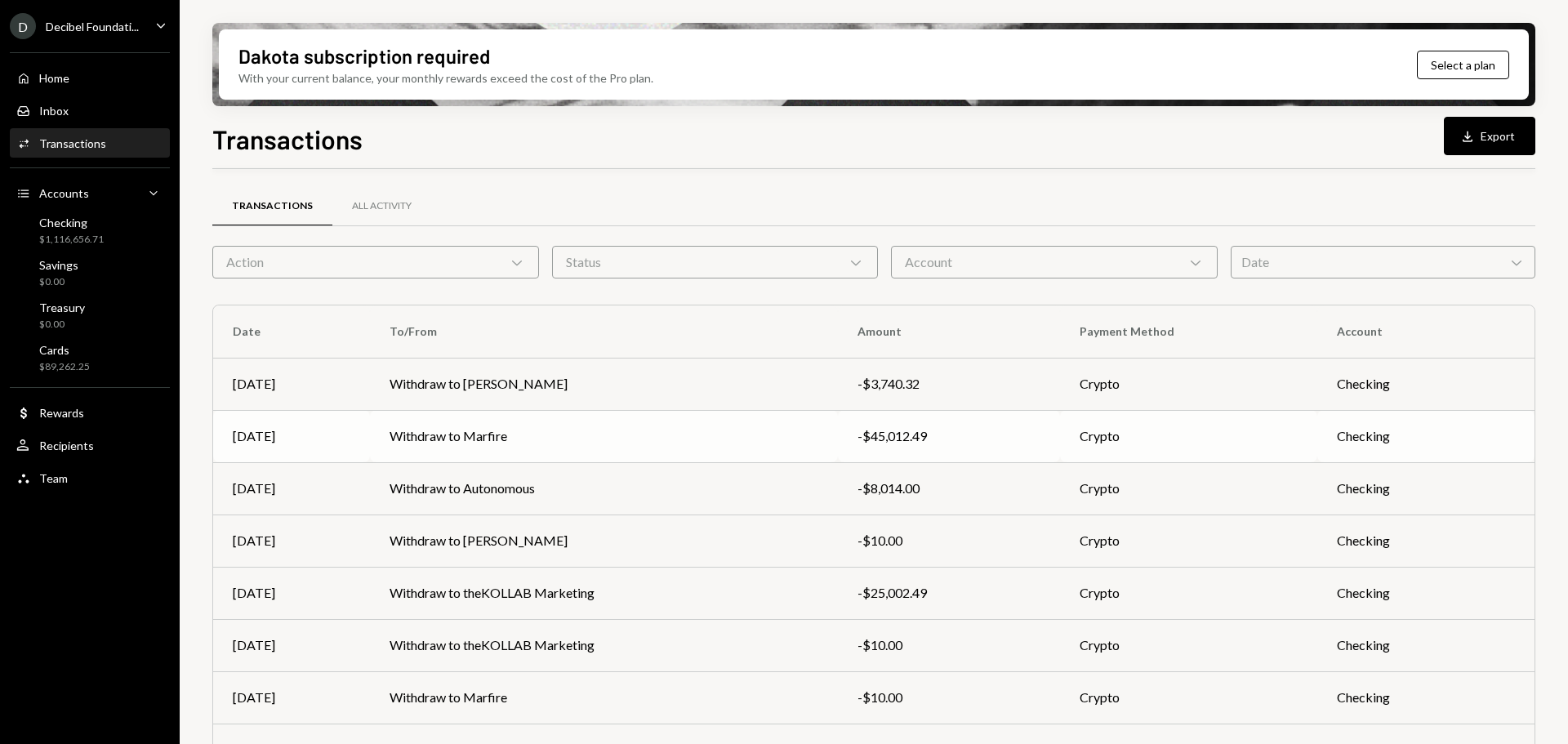
scroll to position [164, 0]
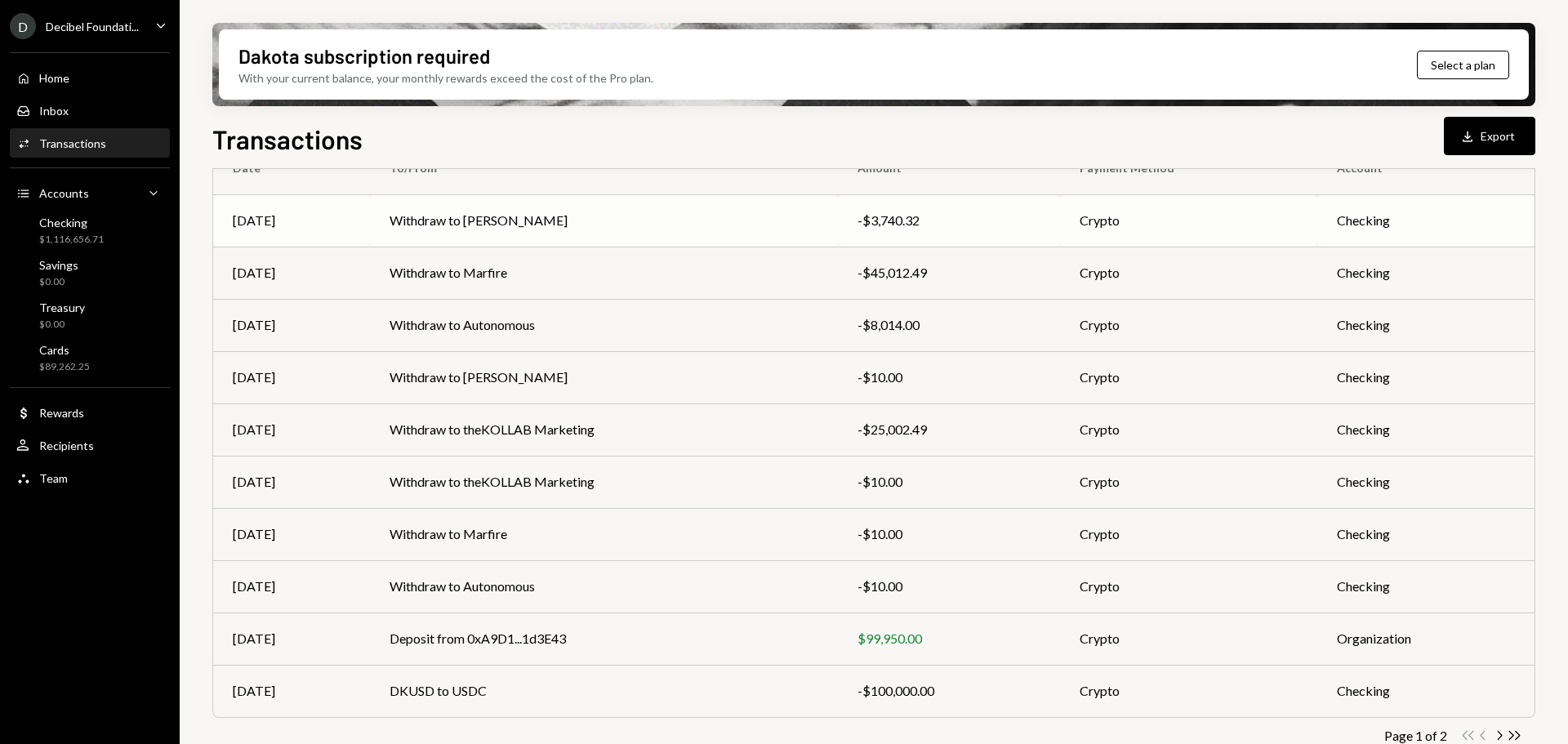
click at [540, 211] on td "Withdraw to [PERSON_NAME]" at bounding box center [604, 220] width 467 height 52
